Goal: Complete application form

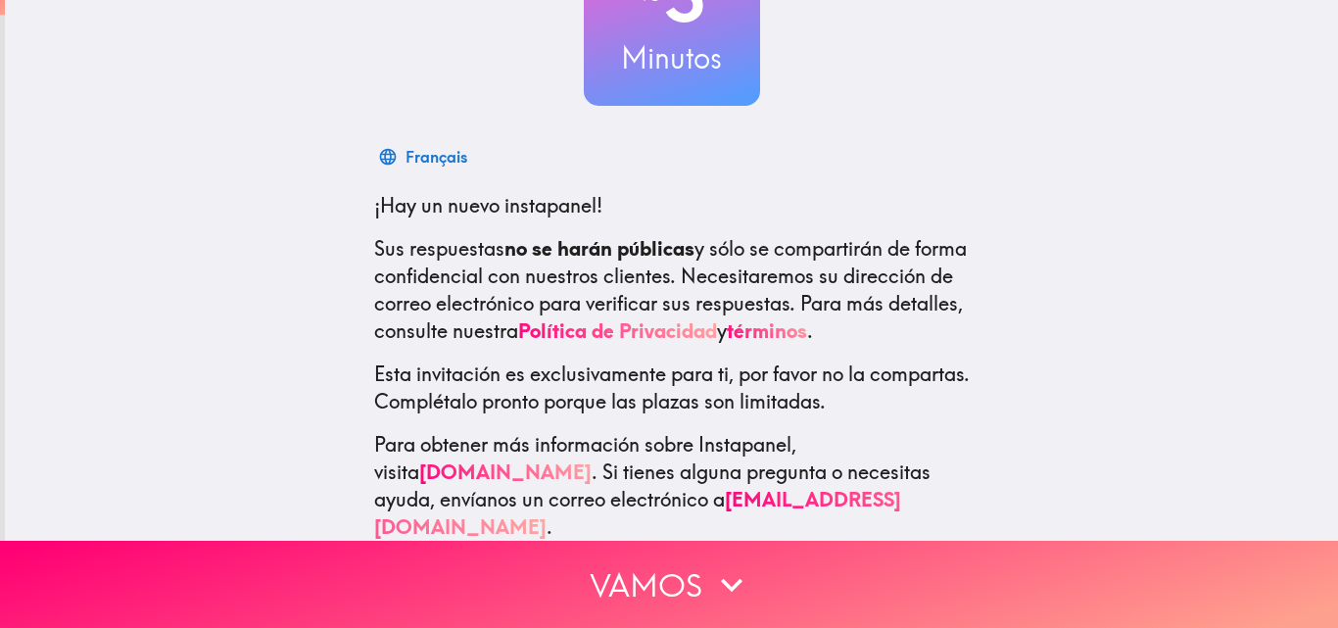
scroll to position [214, 0]
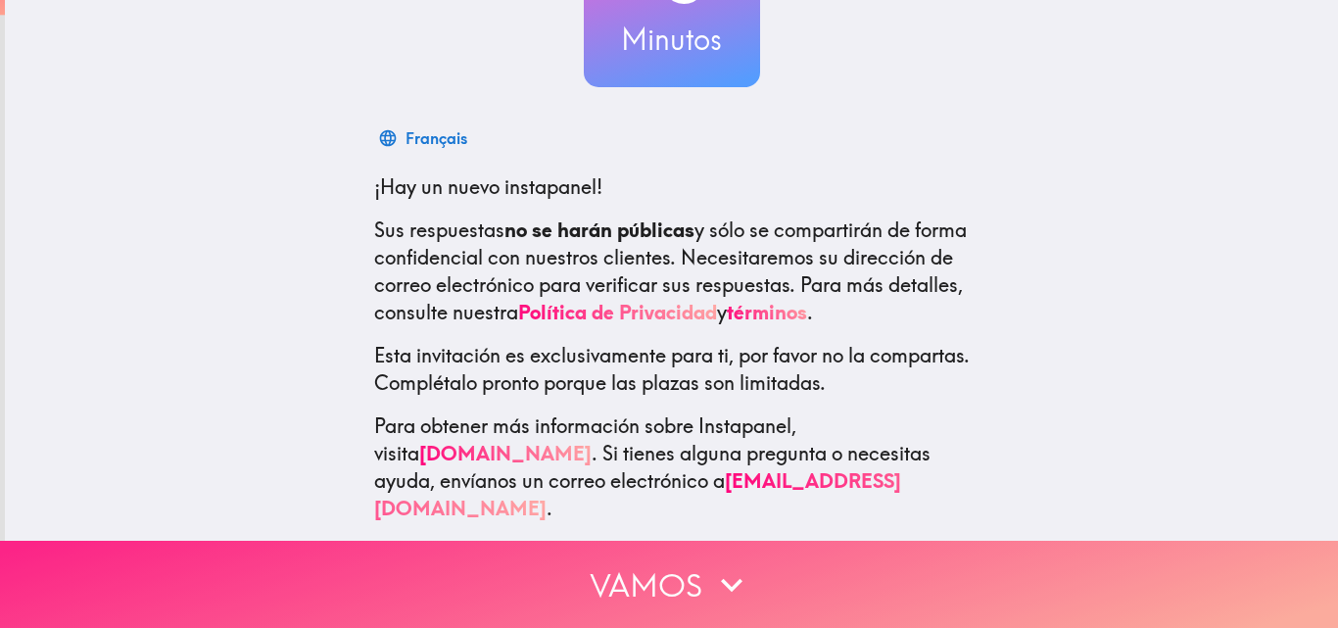
click at [715, 563] on icon "button" at bounding box center [731, 584] width 43 height 43
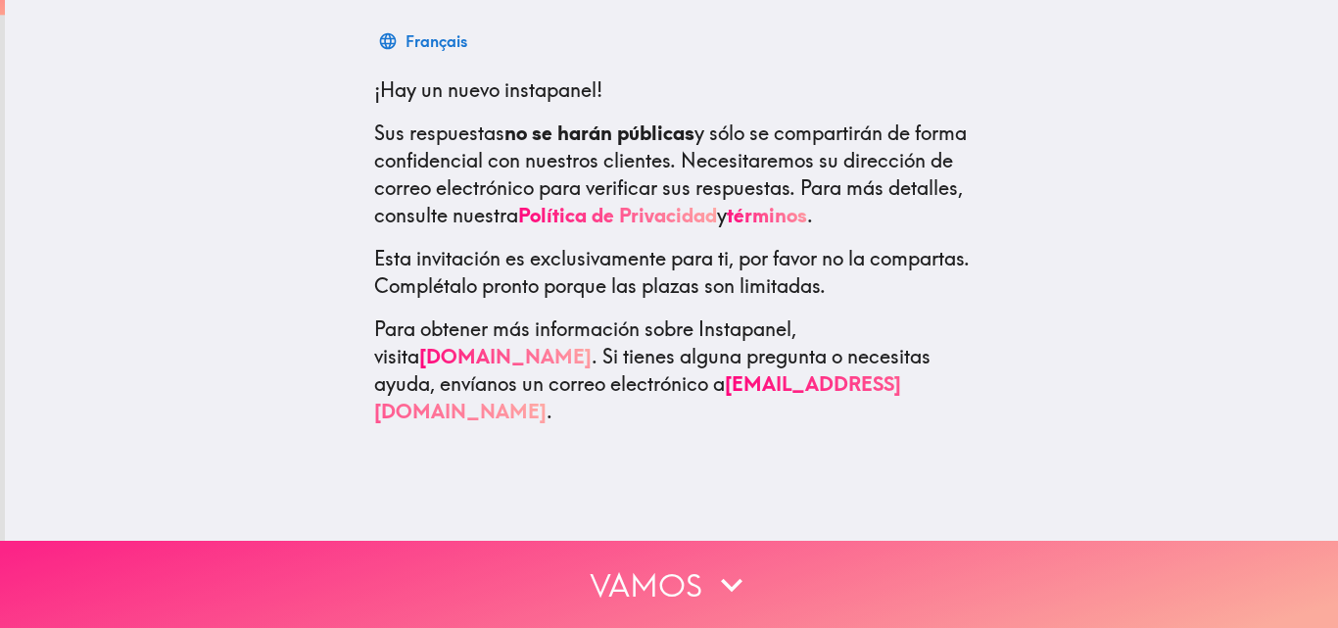
scroll to position [0, 0]
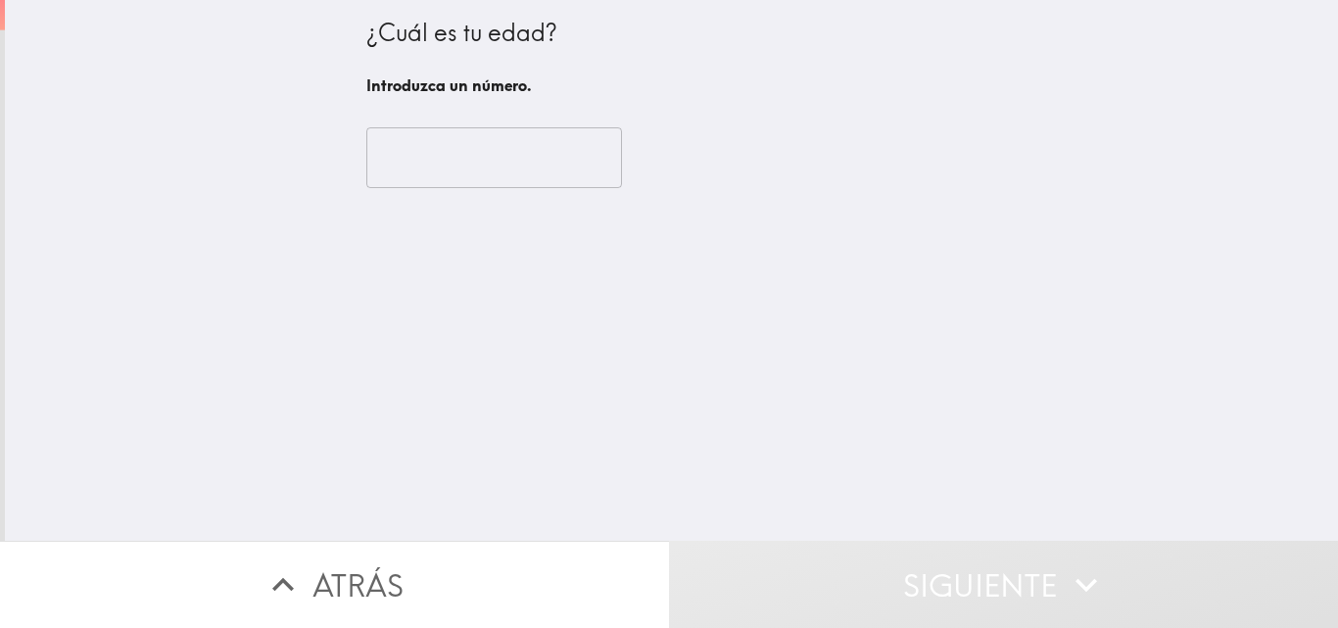
click at [411, 172] on input "number" at bounding box center [494, 157] width 256 height 61
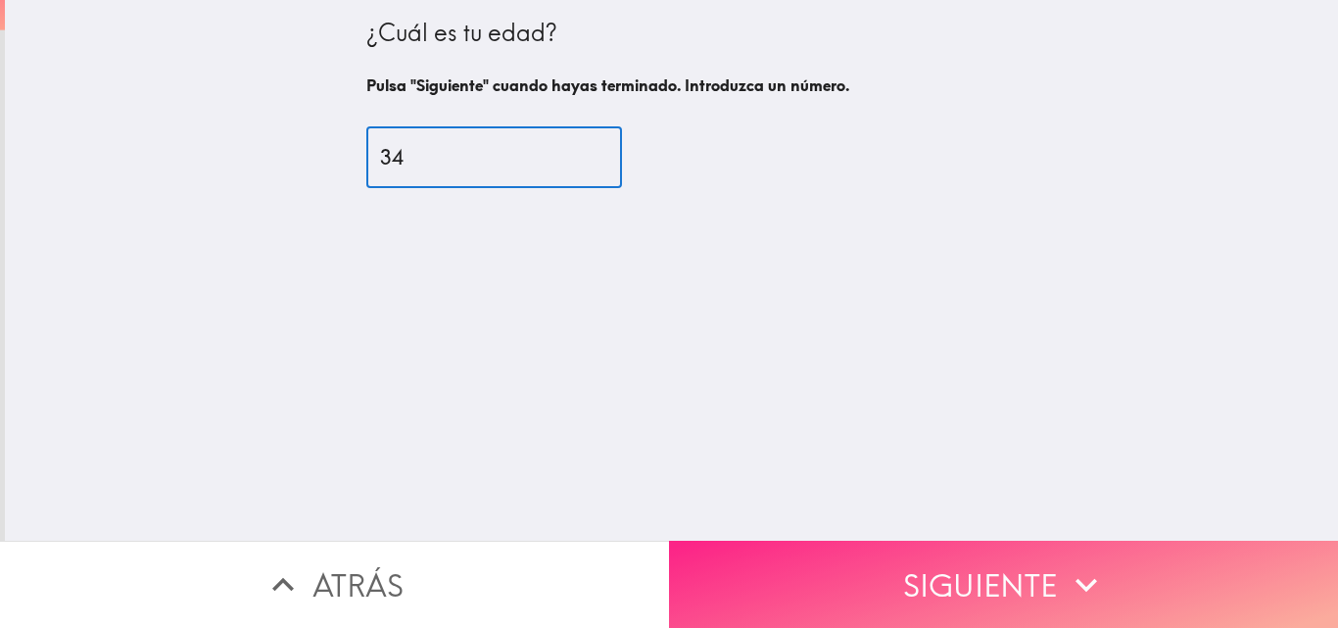
type input "34"
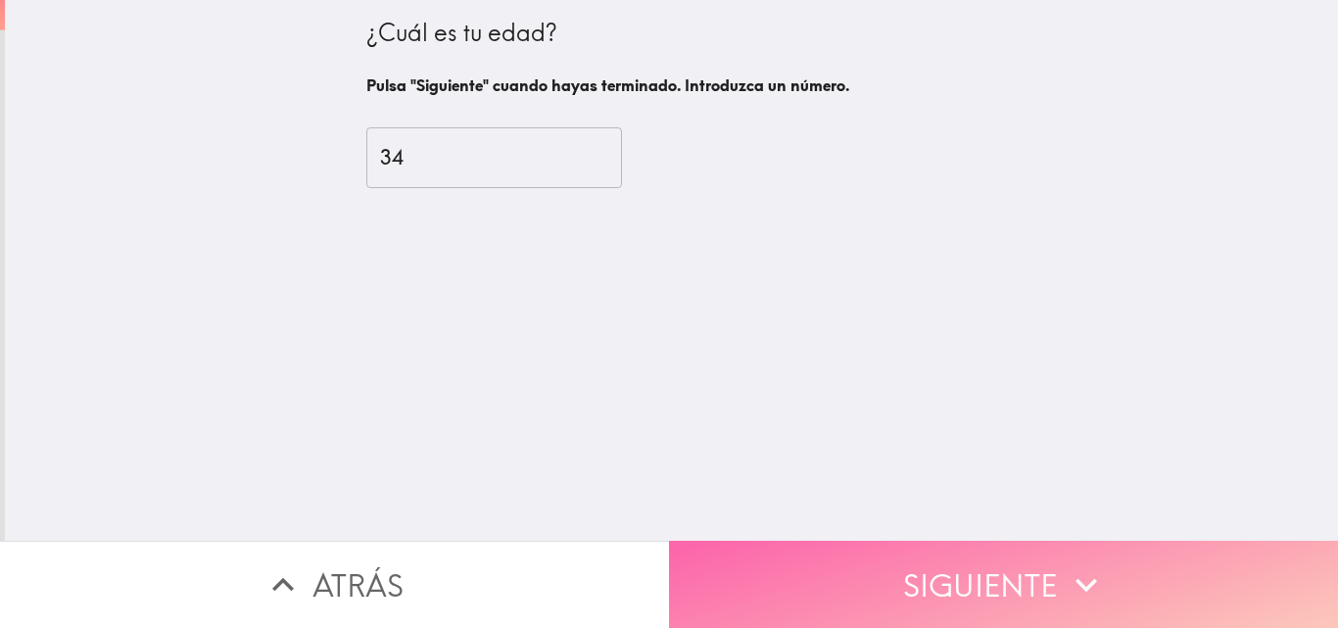
click at [952, 554] on button "Siguiente" at bounding box center [1003, 584] width 669 height 87
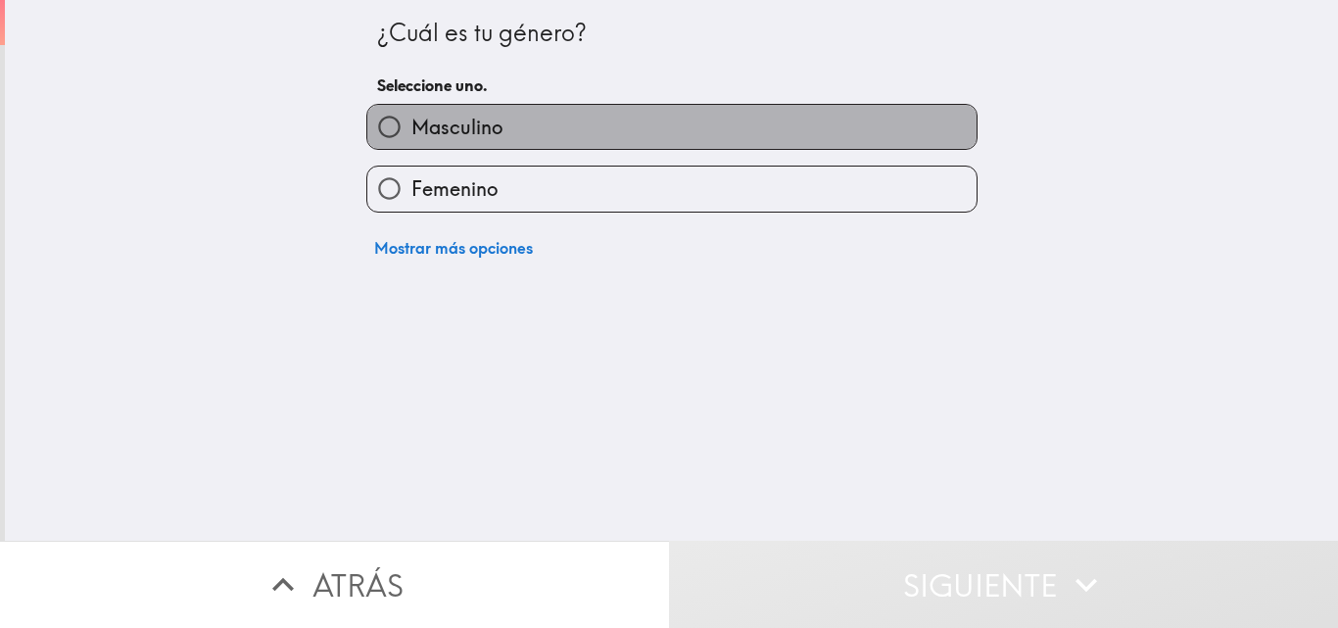
click at [450, 114] on span "Masculino" at bounding box center [456, 127] width 91 height 27
click at [411, 114] on input "Masculino" at bounding box center [389, 127] width 44 height 44
radio input "true"
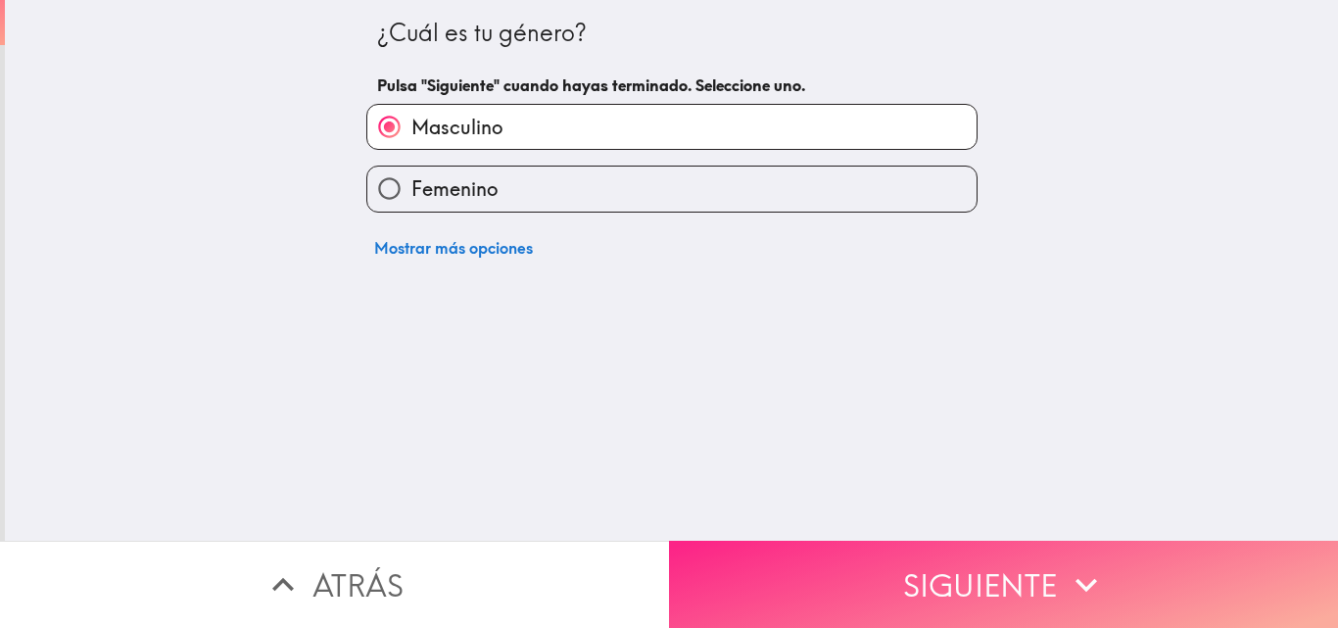
click at [947, 567] on button "Siguiente" at bounding box center [1003, 584] width 669 height 87
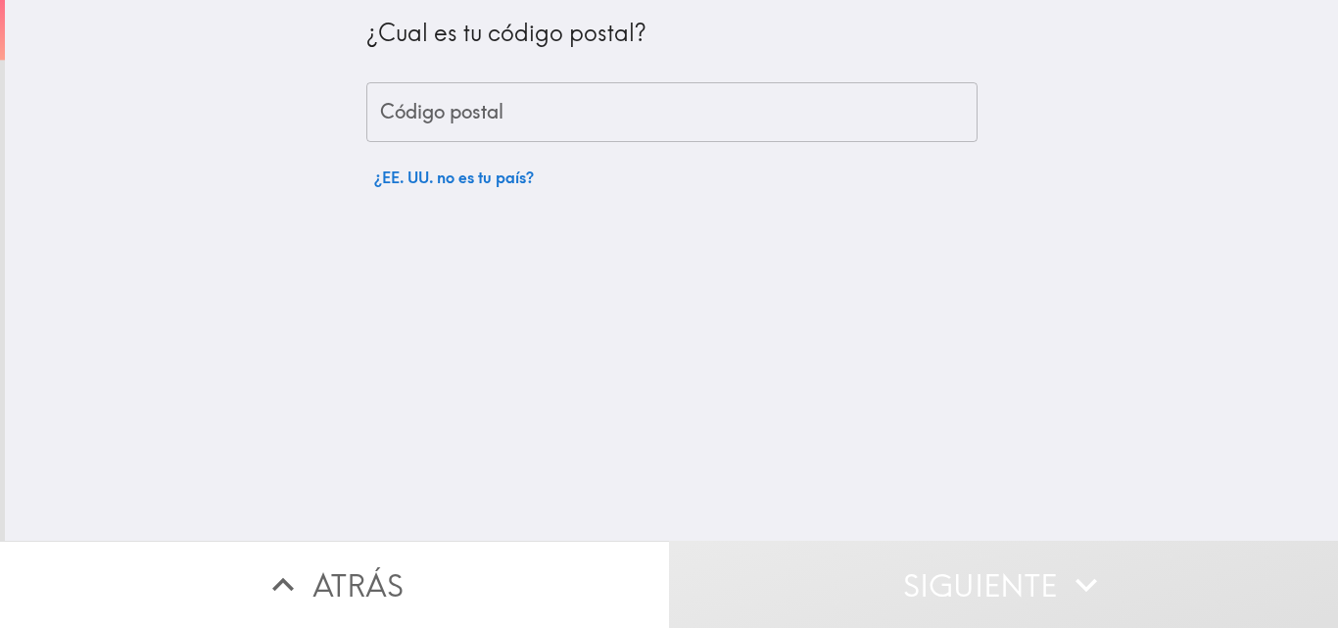
click at [446, 109] on input "Código postal" at bounding box center [671, 112] width 611 height 61
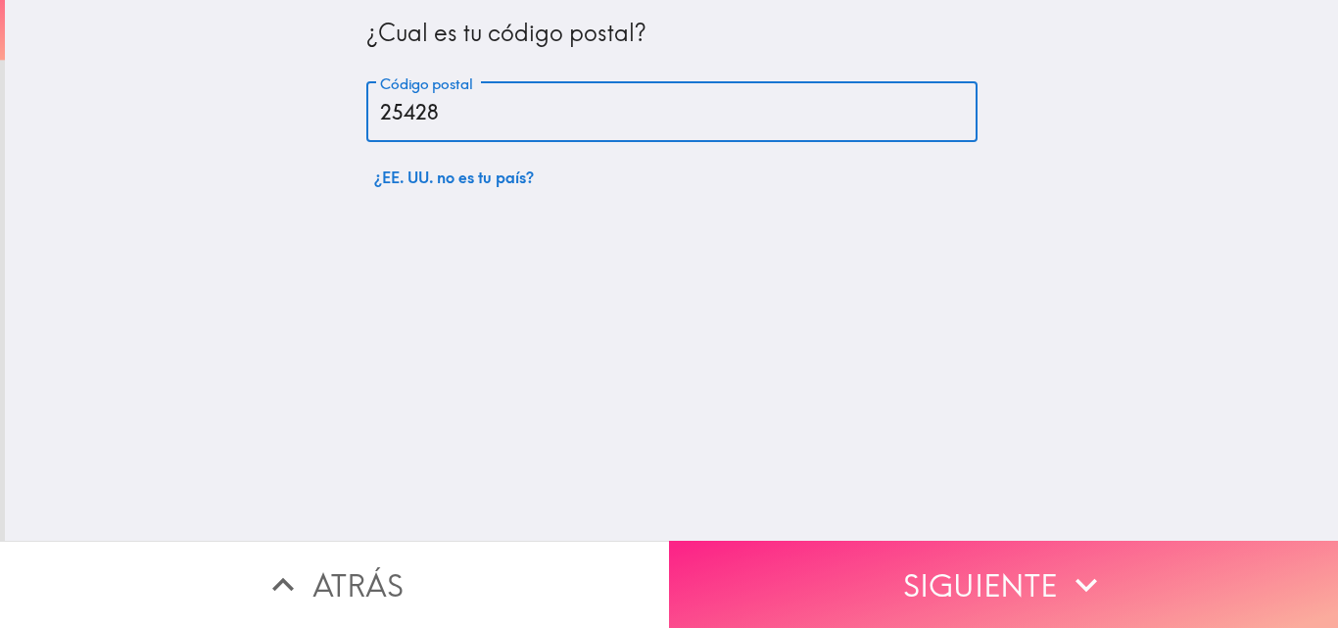
type input "25428"
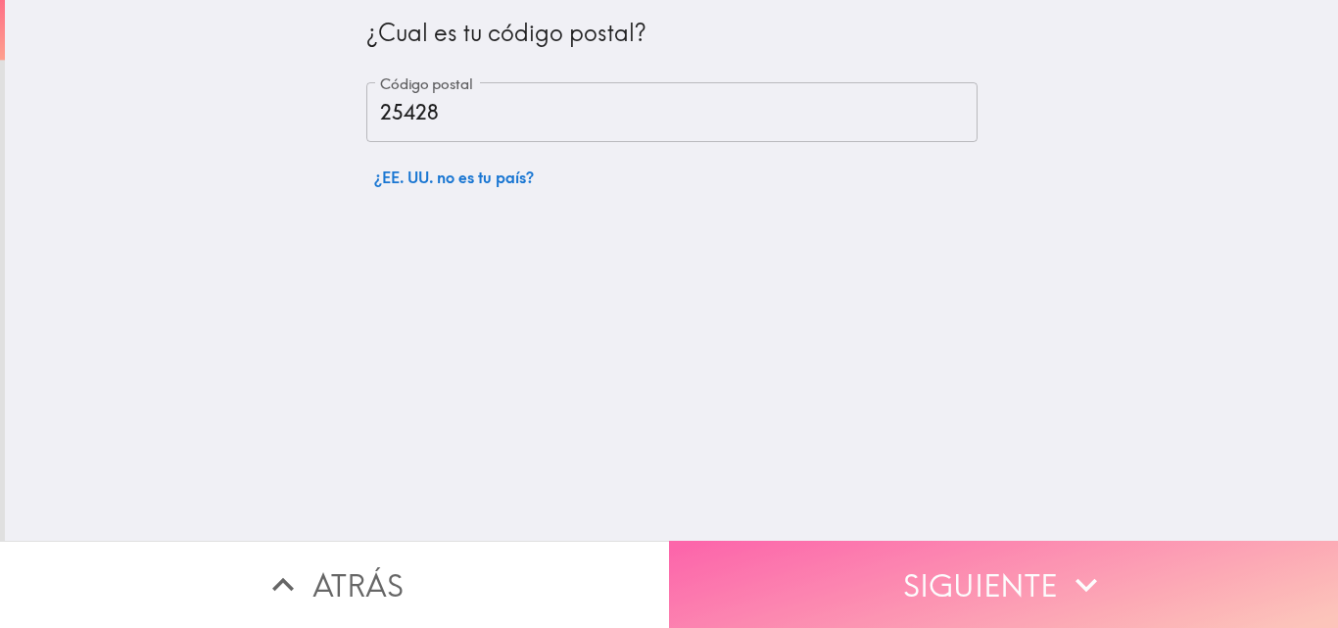
click at [951, 566] on button "Siguiente" at bounding box center [1003, 584] width 669 height 87
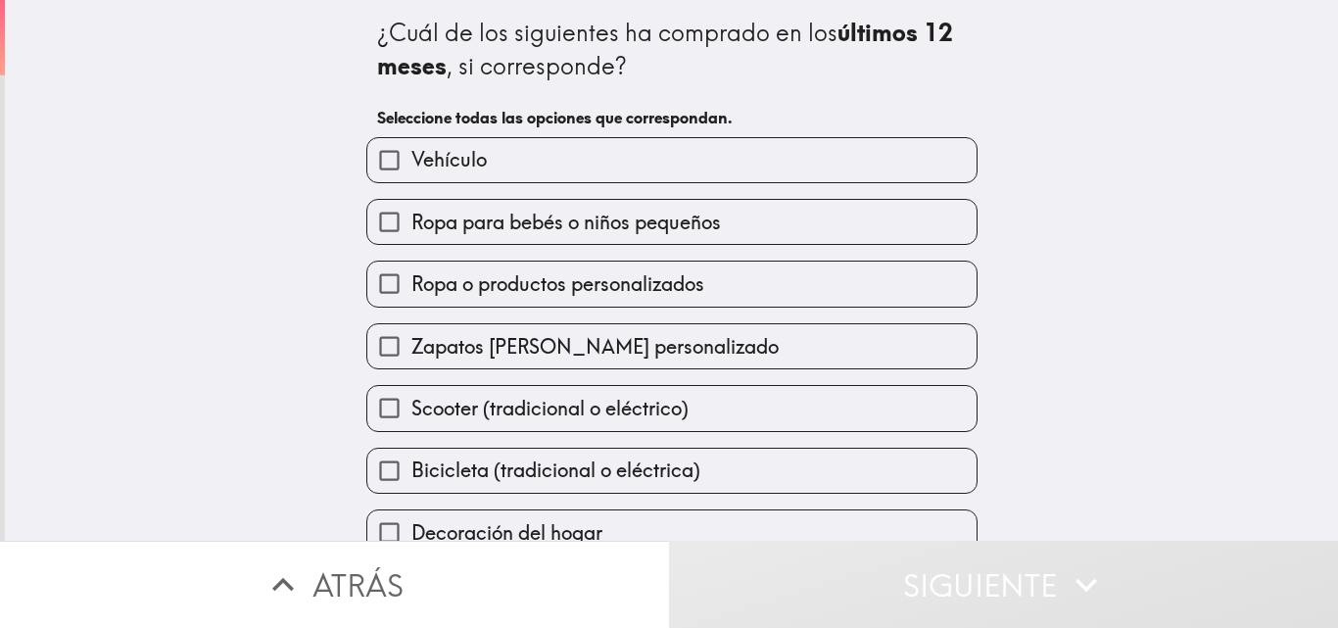
click at [471, 161] on span "Vehículo" at bounding box center [448, 159] width 75 height 27
click at [411, 161] on input "Vehículo" at bounding box center [389, 160] width 44 height 44
checkbox input "true"
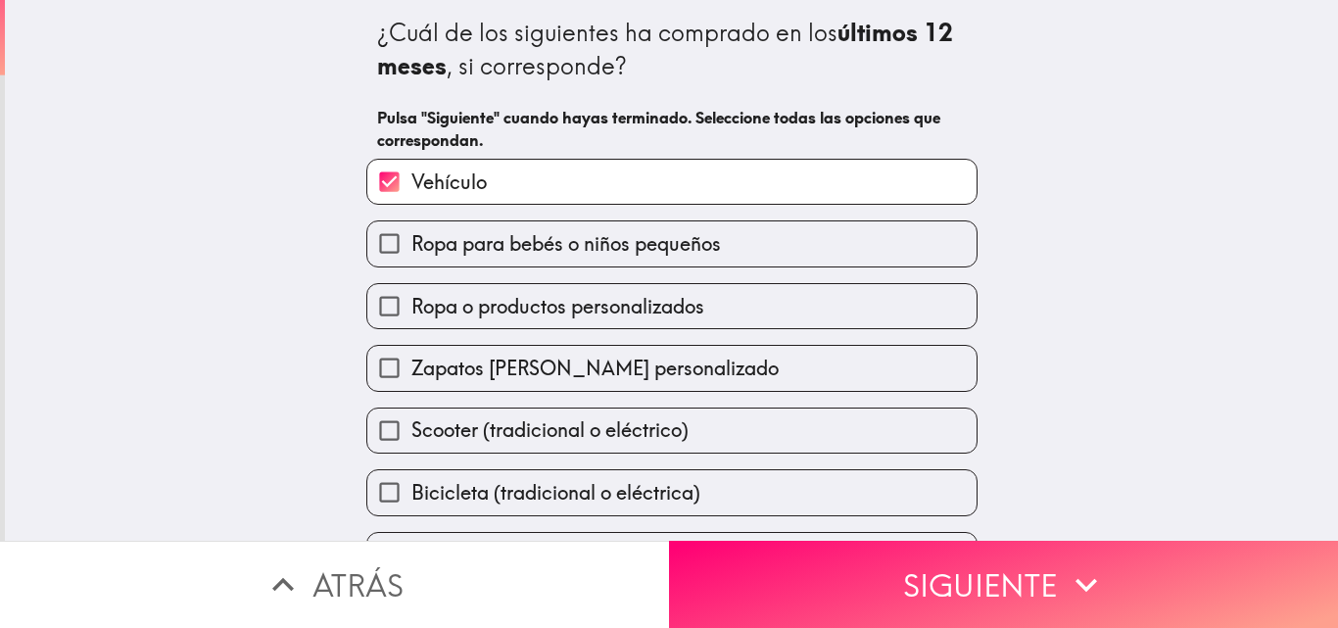
click at [510, 293] on span "Ropa o productos personalizados" at bounding box center [557, 306] width 293 height 27
click at [411, 292] on input "Ropa o productos personalizados" at bounding box center [389, 306] width 44 height 44
checkbox input "true"
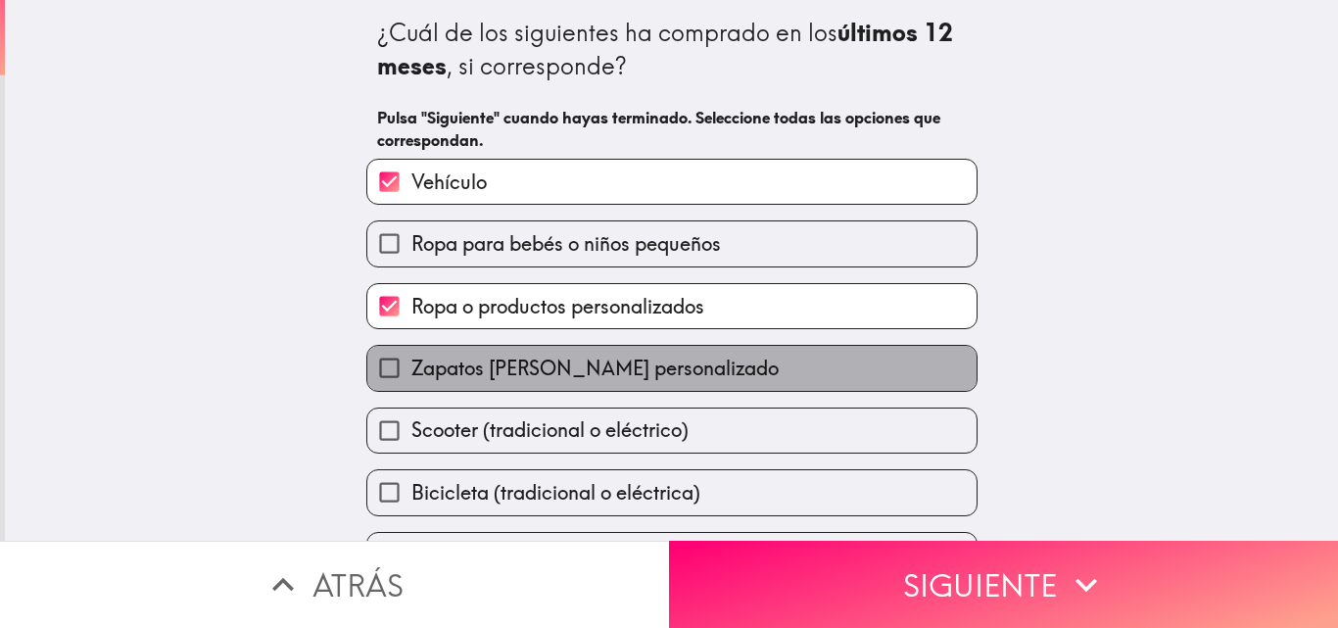
click at [518, 360] on span "Zapatos [PERSON_NAME] personalizado" at bounding box center [594, 368] width 367 height 27
click at [411, 360] on input "Zapatos [PERSON_NAME] personalizado" at bounding box center [389, 368] width 44 height 44
checkbox input "true"
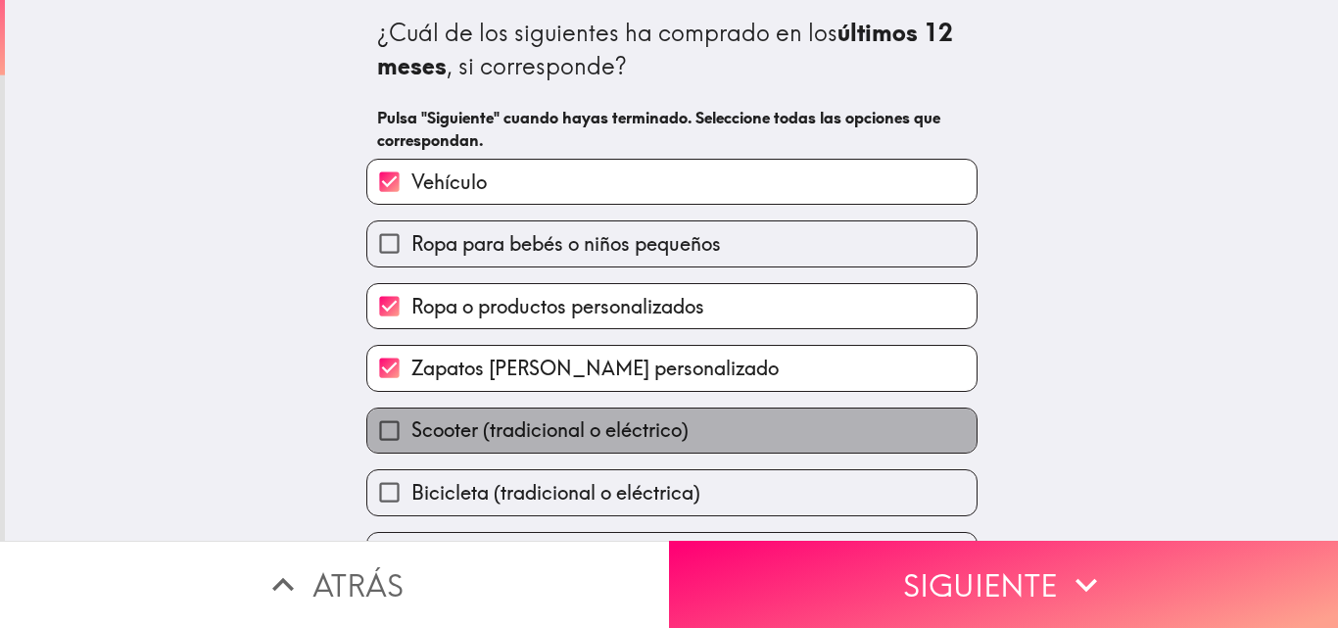
click at [534, 414] on label "Scooter (tradicional o eléctrico)" at bounding box center [671, 430] width 609 height 44
click at [411, 414] on input "Scooter (tradicional o eléctrico)" at bounding box center [389, 430] width 44 height 44
checkbox input "true"
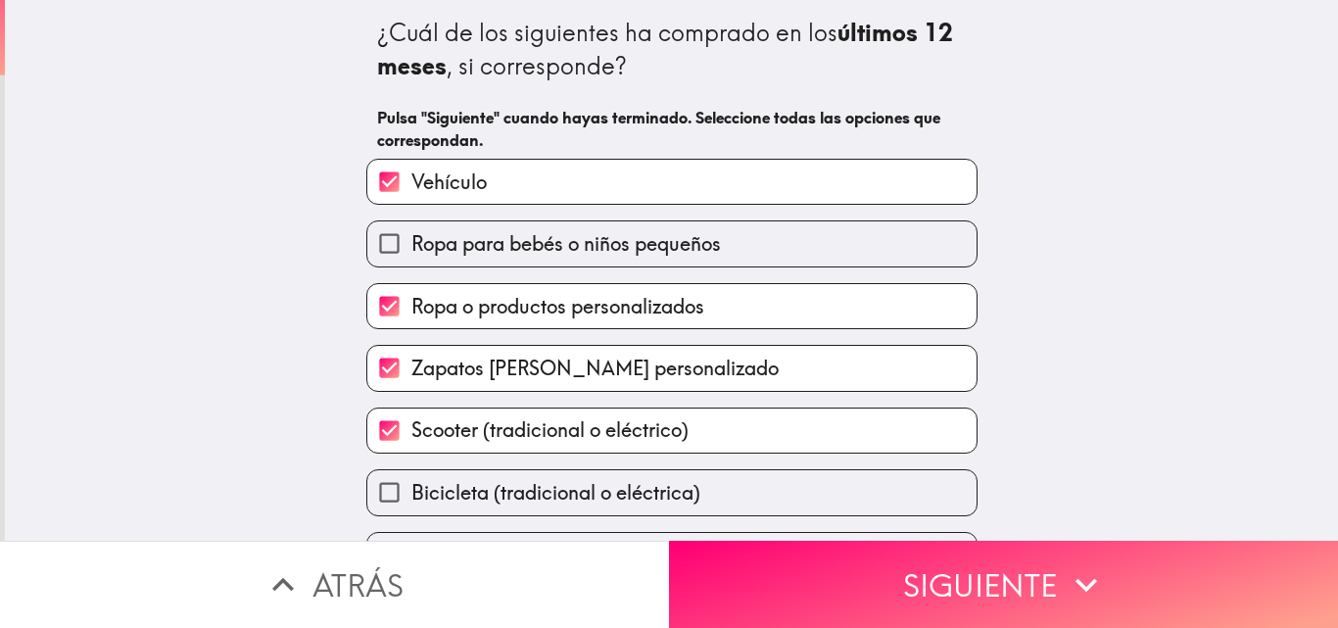
scroll to position [114, 0]
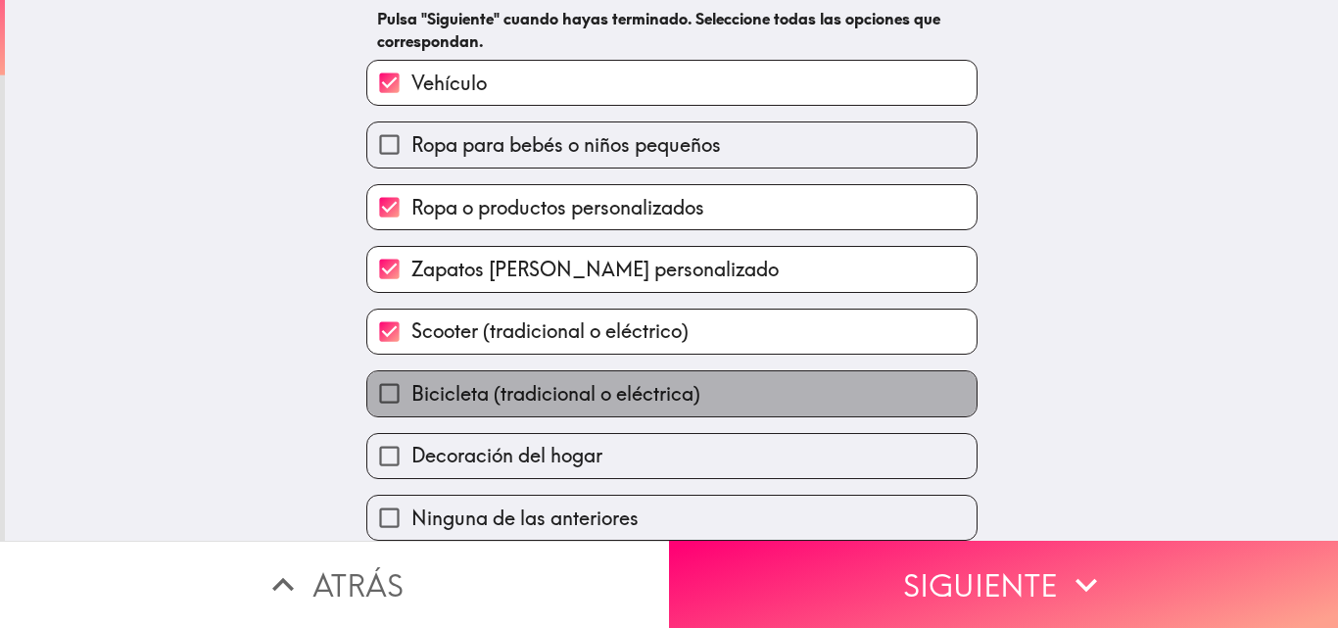
click at [503, 390] on span "Bicicleta (tradicional o eléctrica)" at bounding box center [555, 393] width 289 height 27
click at [411, 390] on input "Bicicleta (tradicional o eléctrica)" at bounding box center [389, 393] width 44 height 44
checkbox input "true"
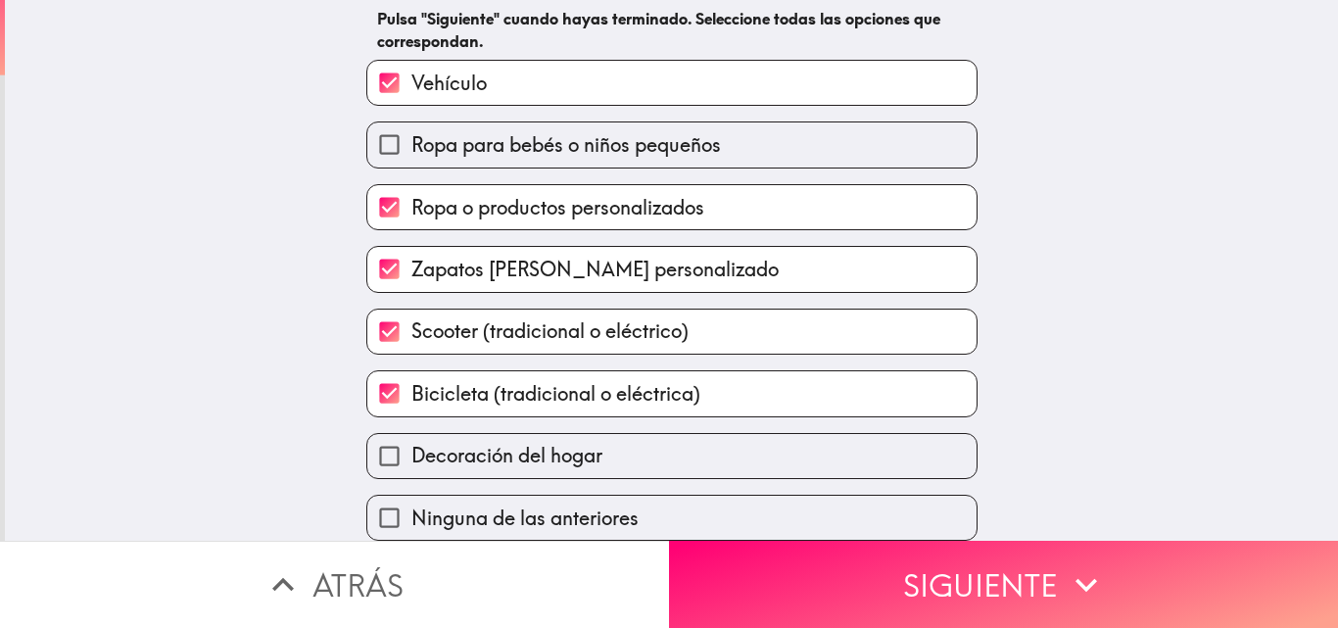
click at [572, 442] on span "Decoración del hogar" at bounding box center [506, 455] width 191 height 27
click at [411, 441] on input "Decoración del hogar" at bounding box center [389, 456] width 44 height 44
checkbox input "true"
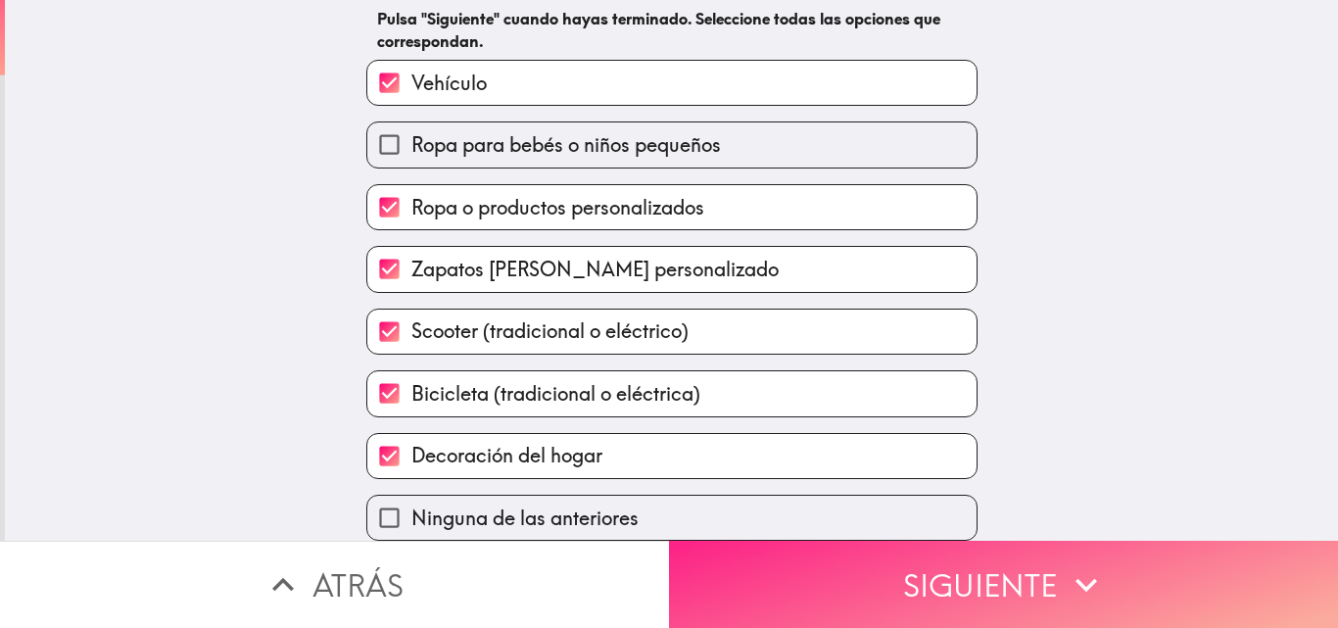
click at [830, 571] on button "Siguiente" at bounding box center [1003, 584] width 669 height 87
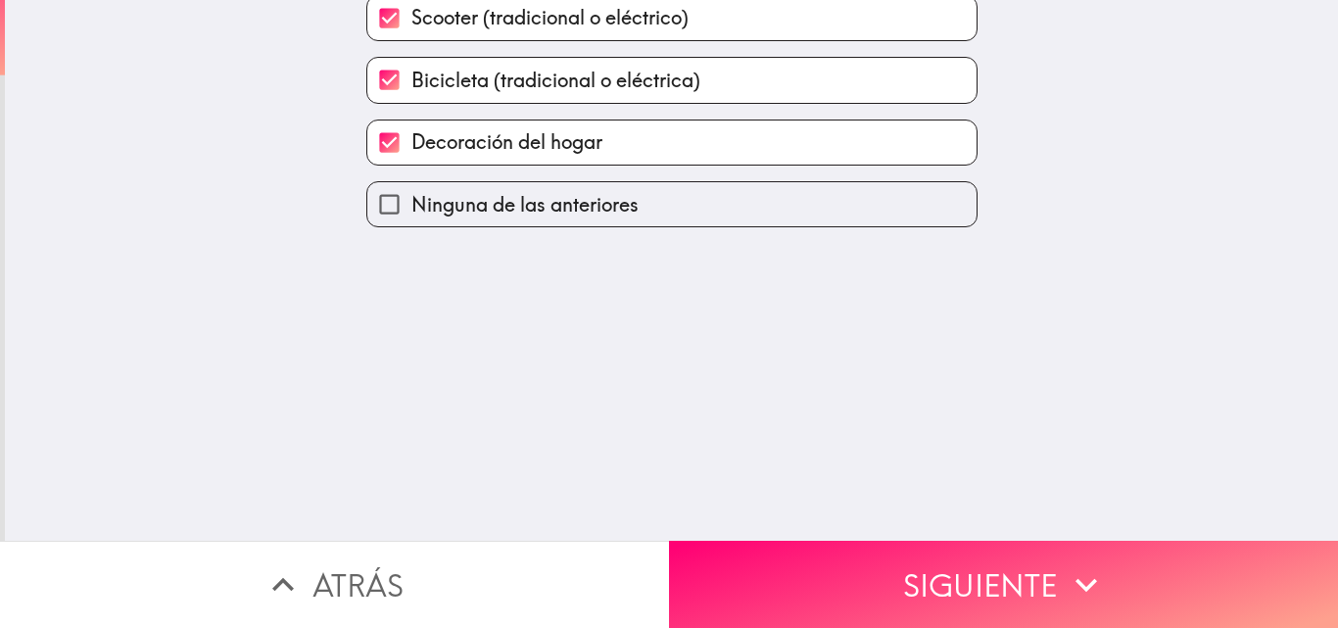
scroll to position [0, 0]
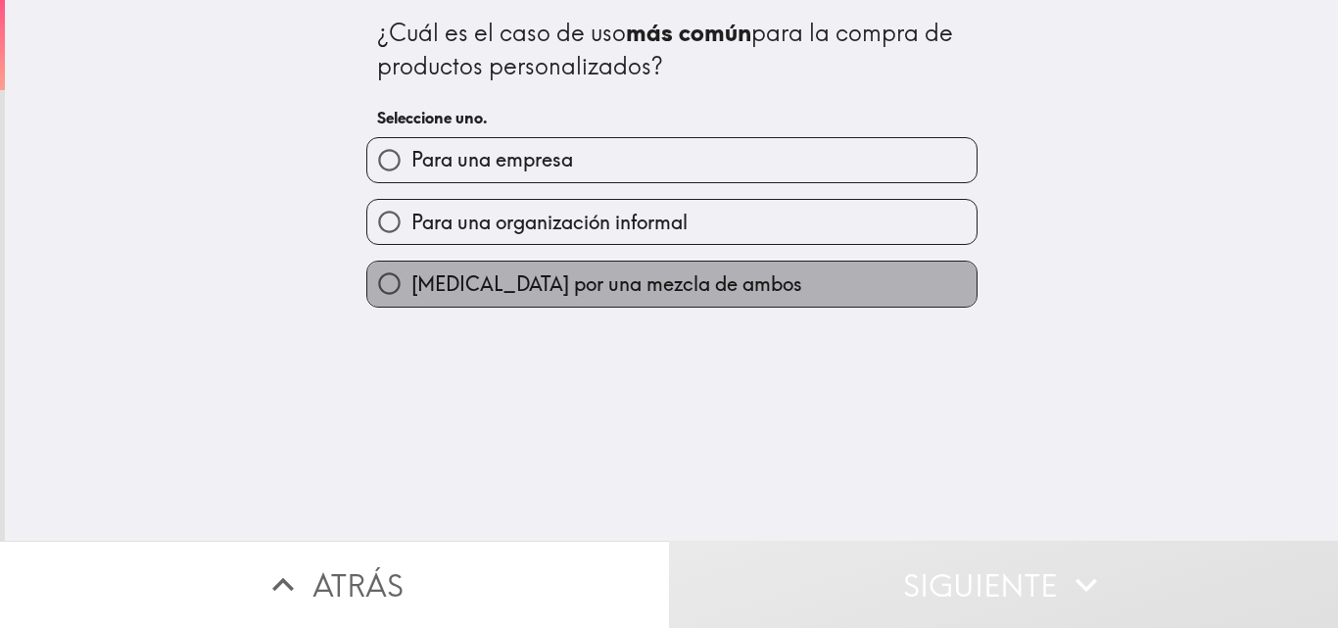
click at [649, 291] on span "[MEDICAL_DATA] por una mezcla de ambos" at bounding box center [606, 283] width 391 height 27
click at [411, 291] on input "[MEDICAL_DATA] por una mezcla de ambos" at bounding box center [389, 283] width 44 height 44
radio input "true"
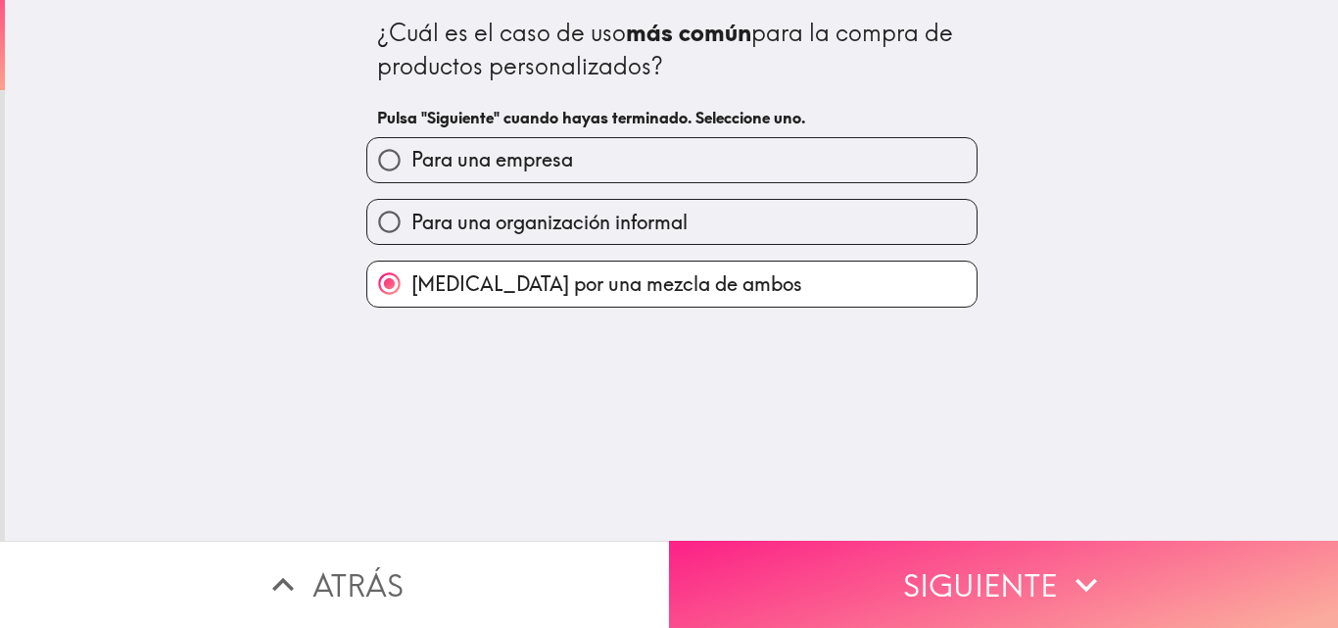
click at [899, 574] on button "Siguiente" at bounding box center [1003, 584] width 669 height 87
